Goal: Task Accomplishment & Management: Manage account settings

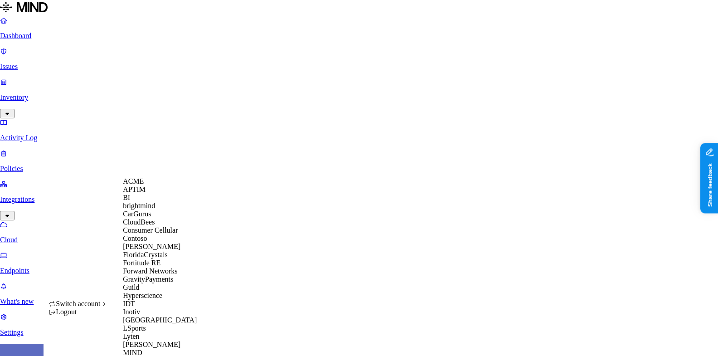
scroll to position [330, 0]
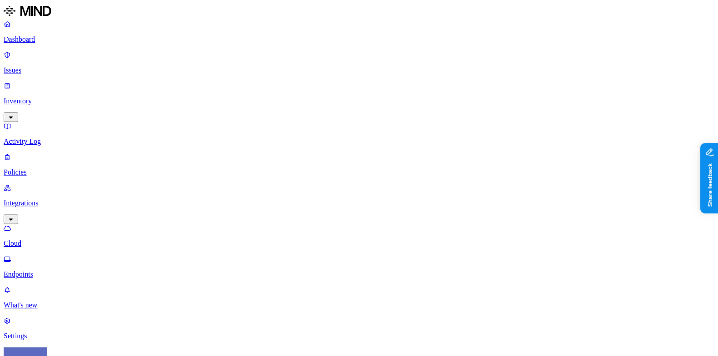
scroll to position [275, 0]
click at [65, 66] on p "Issues" at bounding box center [359, 70] width 711 height 8
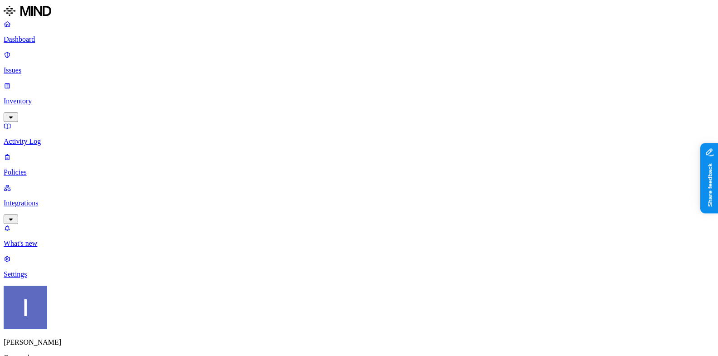
scroll to position [1, 0]
click at [51, 199] on p "Integrations" at bounding box center [359, 203] width 711 height 8
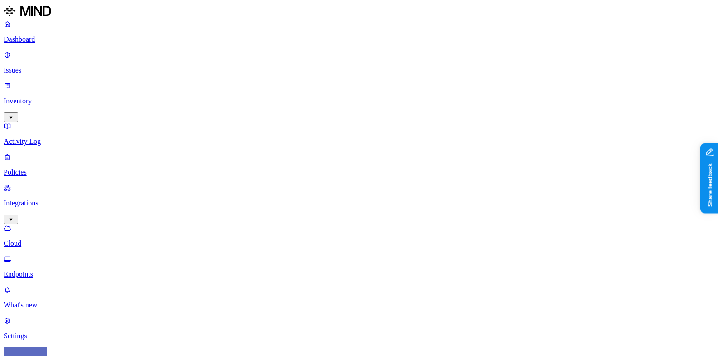
click at [58, 270] on p "Endpoints" at bounding box center [359, 274] width 711 height 8
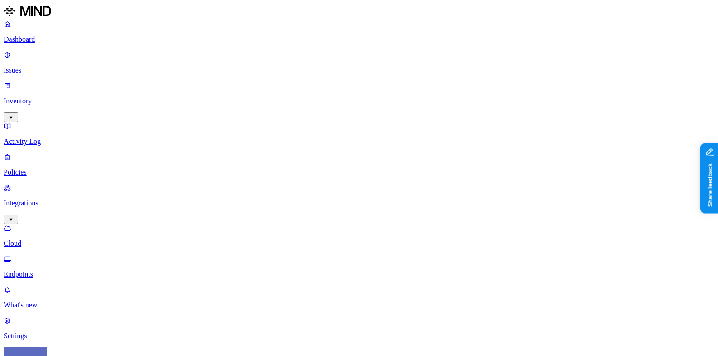
drag, startPoint x: 535, startPoint y: 51, endPoint x: 566, endPoint y: 51, distance: 30.8
click at [73, 301] on p "What's new" at bounding box center [359, 305] width 711 height 8
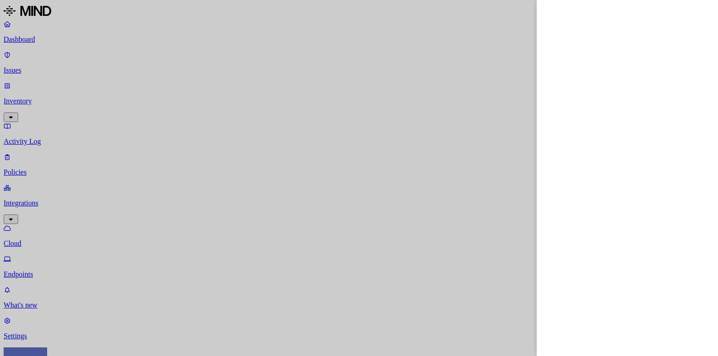
click at [34, 69] on div at bounding box center [359, 178] width 718 height 356
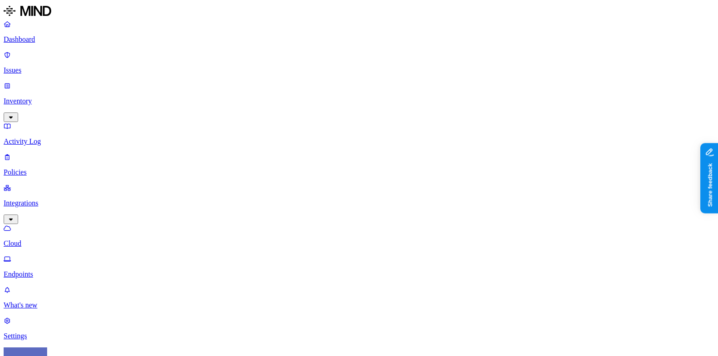
click at [33, 66] on p "Issues" at bounding box center [359, 70] width 711 height 8
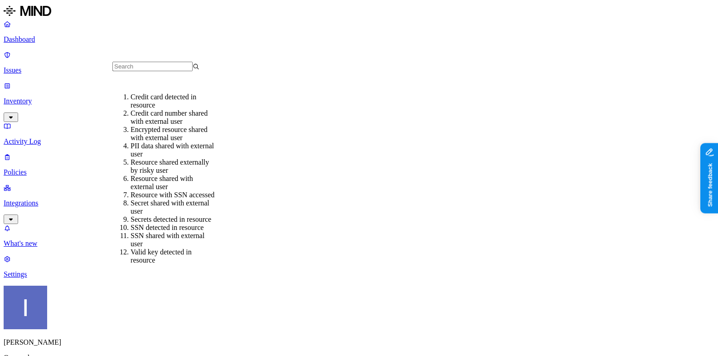
scroll to position [94, 0]
click at [13, 153] on link "Policies" at bounding box center [359, 165] width 711 height 24
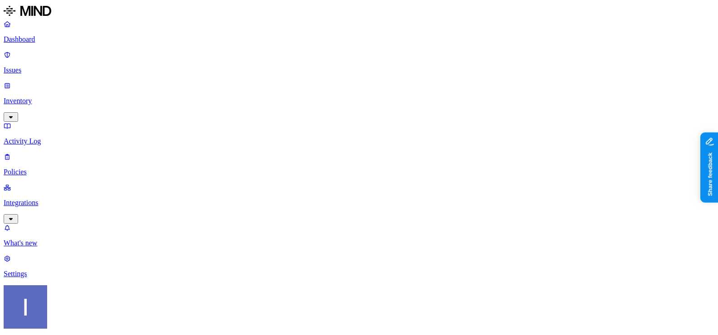
scroll to position [233, 0]
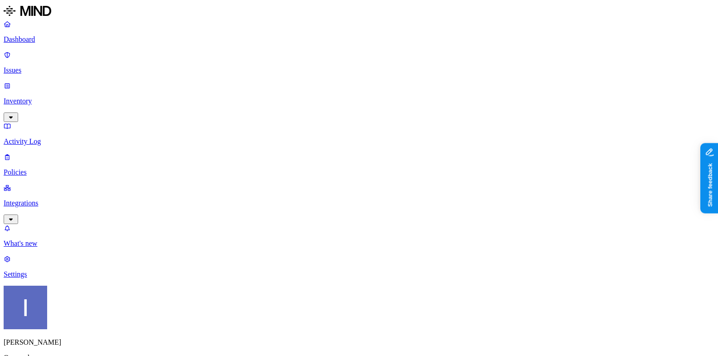
scroll to position [93, 0]
click at [47, 97] on p "Inventory" at bounding box center [359, 101] width 711 height 8
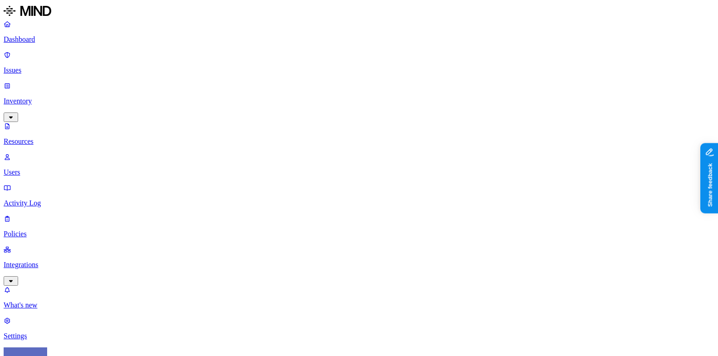
click at [53, 230] on p "Policies" at bounding box center [359, 234] width 711 height 8
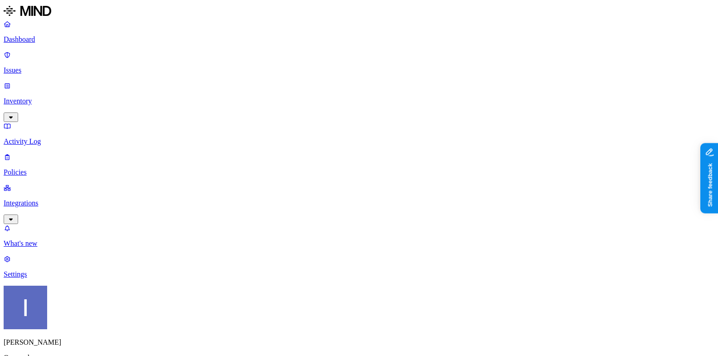
click at [24, 66] on p "Issues" at bounding box center [359, 70] width 711 height 8
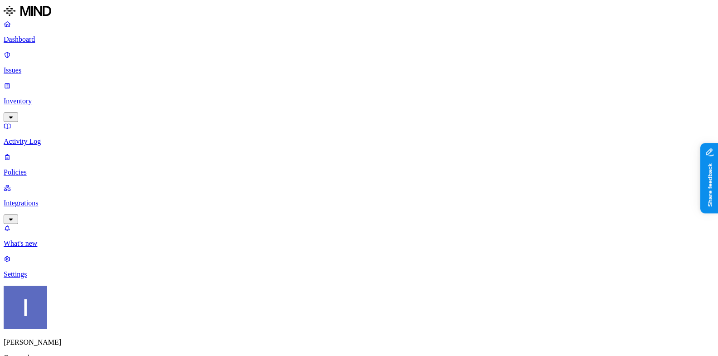
scroll to position [73, 0]
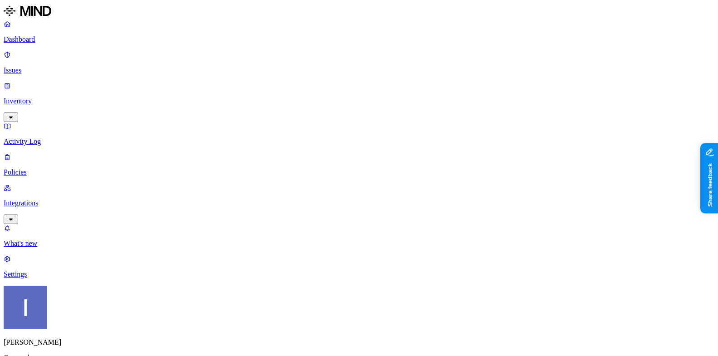
scroll to position [42, 0]
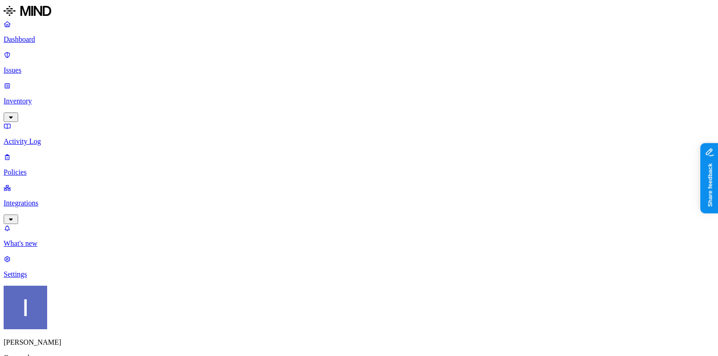
scroll to position [24, 0]
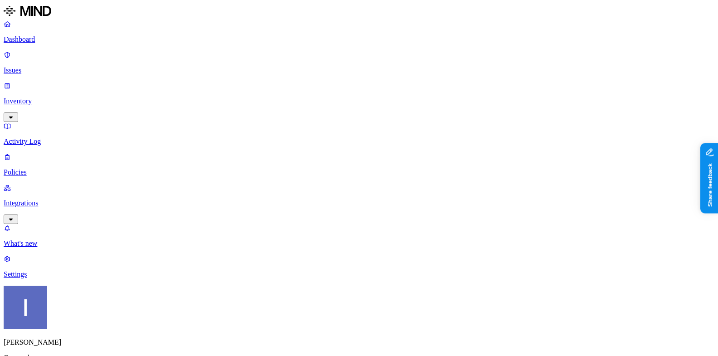
click at [48, 129] on nav "Dashboard Issues Inventory Activity Log Policies Integrations What's new 1 Sett…" at bounding box center [359, 149] width 711 height 258
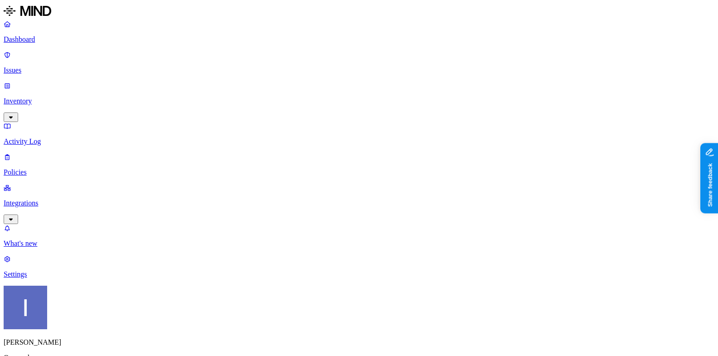
click at [48, 199] on p "Integrations" at bounding box center [359, 203] width 711 height 8
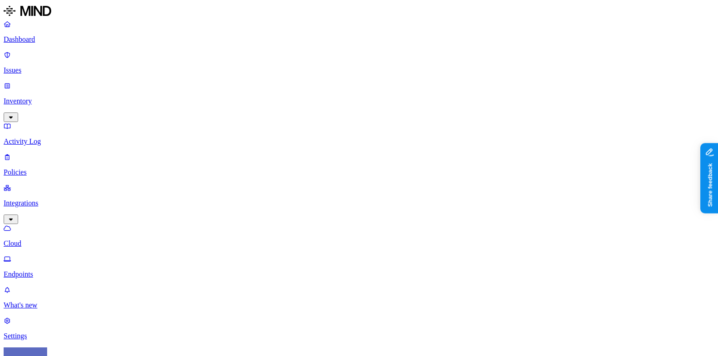
click at [21, 255] on link "Endpoints" at bounding box center [359, 267] width 711 height 24
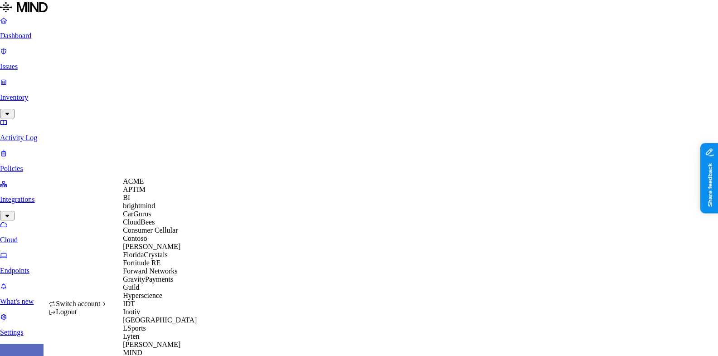
click at [159, 185] on div "ACME" at bounding box center [167, 181] width 88 height 8
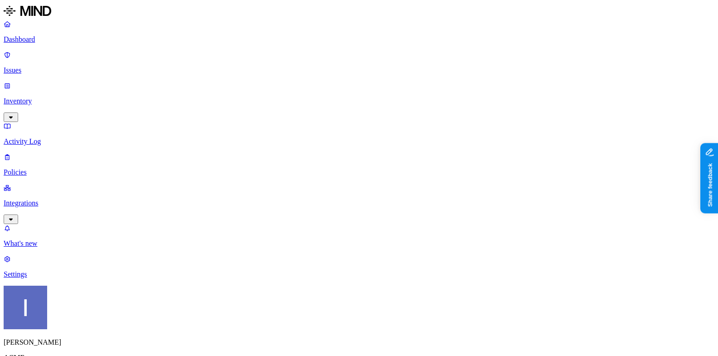
click at [18, 184] on link "Integrations" at bounding box center [359, 203] width 711 height 39
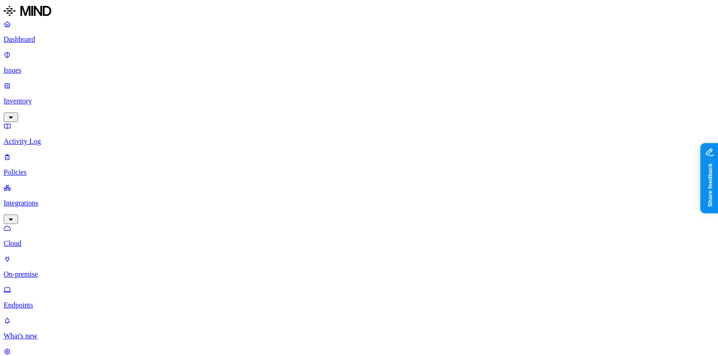
click at [47, 168] on p "Policies" at bounding box center [359, 172] width 711 height 8
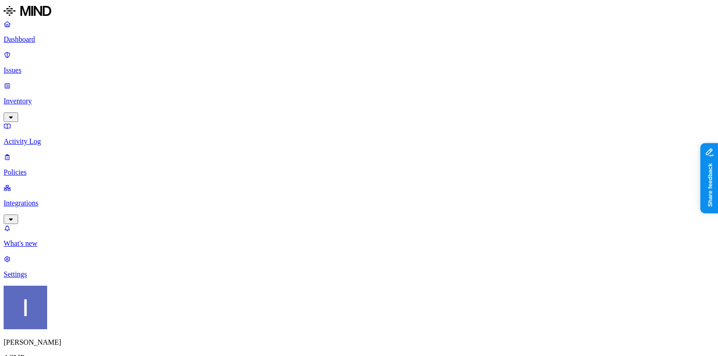
click at [334, 156] on label "Web Domain" at bounding box center [322, 154] width 24 height 16
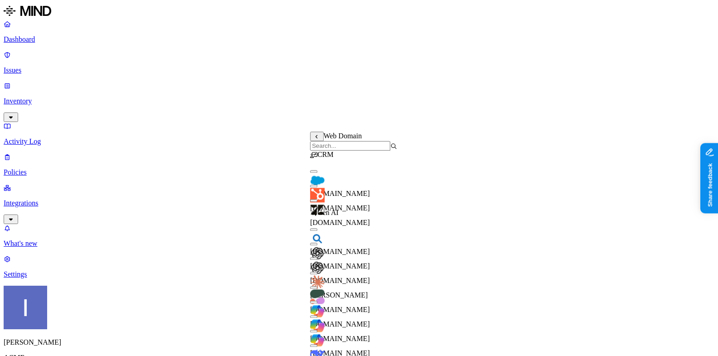
click at [350, 179] on div "salesforce.com" at bounding box center [353, 185] width 87 height 24
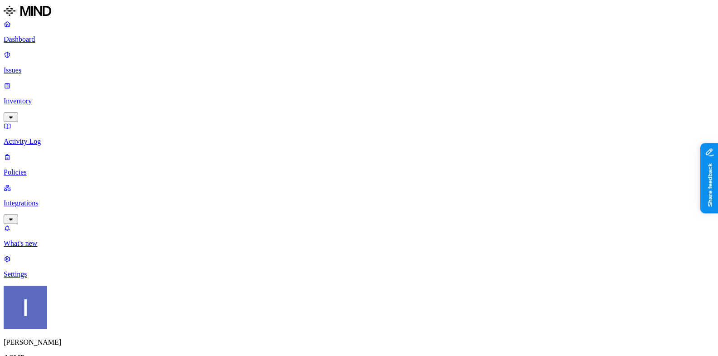
click at [334, 198] on label "Web Domain" at bounding box center [322, 193] width 24 height 16
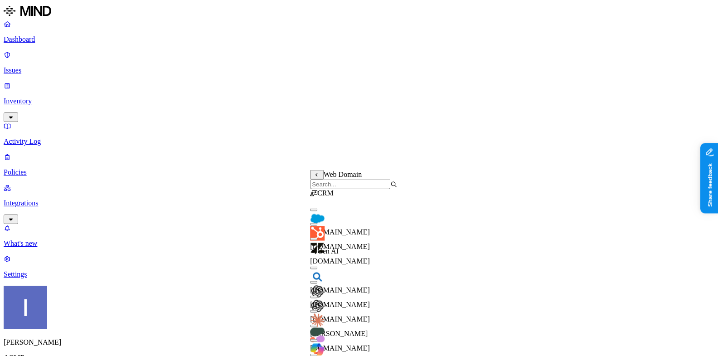
click at [353, 187] on input "search" at bounding box center [350, 185] width 80 height 10
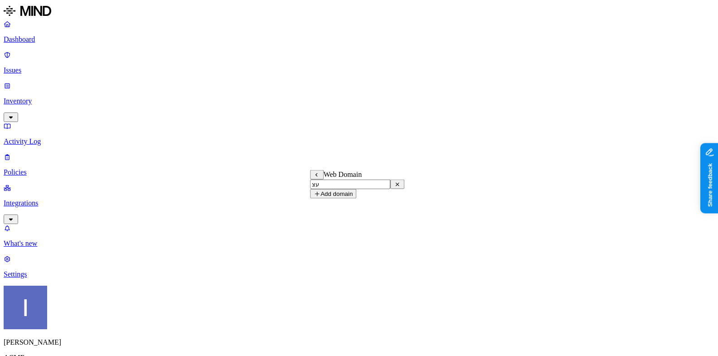
type input "ע"
type input "g"
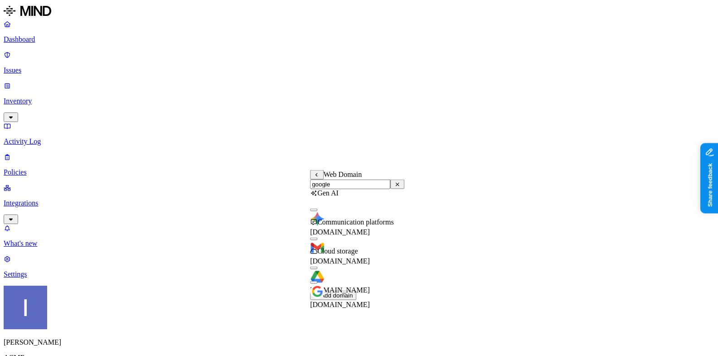
type input "google"
click at [366, 257] on span "[DOMAIN_NAME]" at bounding box center [340, 261] width 60 height 8
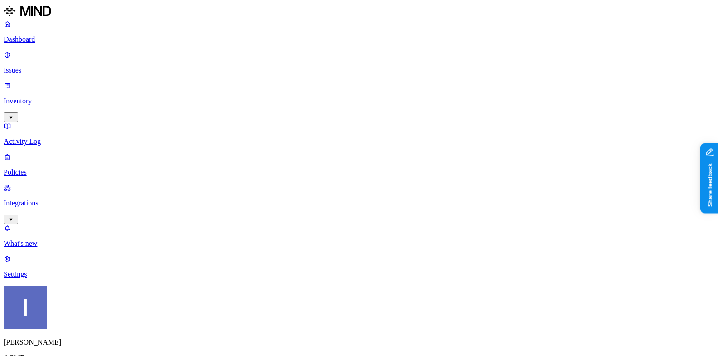
click at [397, 192] on label "AND" at bounding box center [392, 189] width 16 height 8
click at [408, 223] on label "Account type" at bounding box center [396, 217] width 24 height 16
click at [410, 187] on label "Unmanaged" at bounding box center [401, 184] width 35 height 8
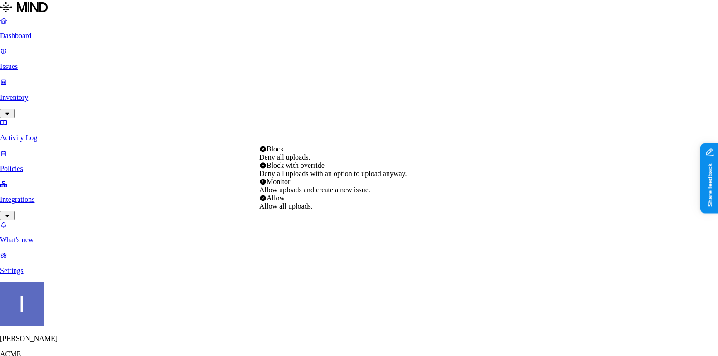
select select "4"
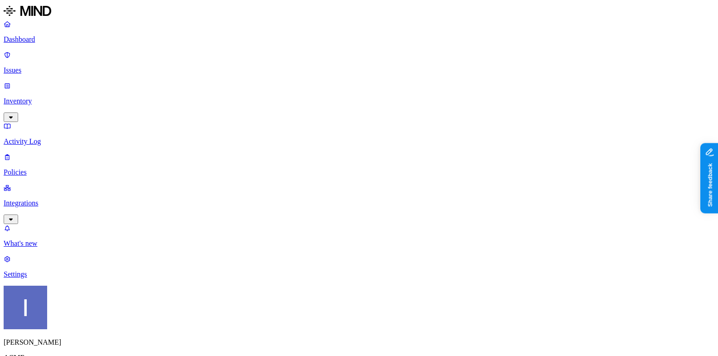
scroll to position [301, 0]
click at [63, 44] on p "Dashboard" at bounding box center [359, 39] width 711 height 8
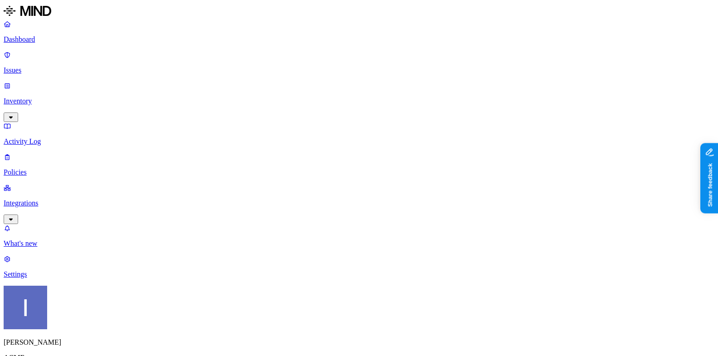
click at [52, 168] on p "Policies" at bounding box center [359, 172] width 711 height 8
click at [49, 199] on p "Integrations" at bounding box center [359, 203] width 711 height 8
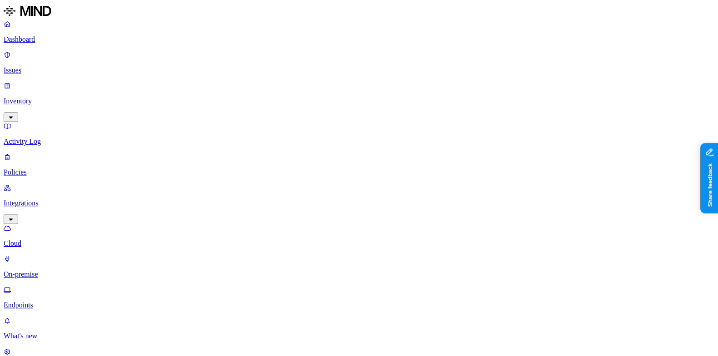
click at [48, 173] on nav "Dashboard Issues Inventory Activity Log Policies Integrations Cloud On-premise …" at bounding box center [359, 195] width 711 height 351
click at [48, 301] on p "Endpoints" at bounding box center [359, 305] width 711 height 8
